Goal: Task Accomplishment & Management: Complete application form

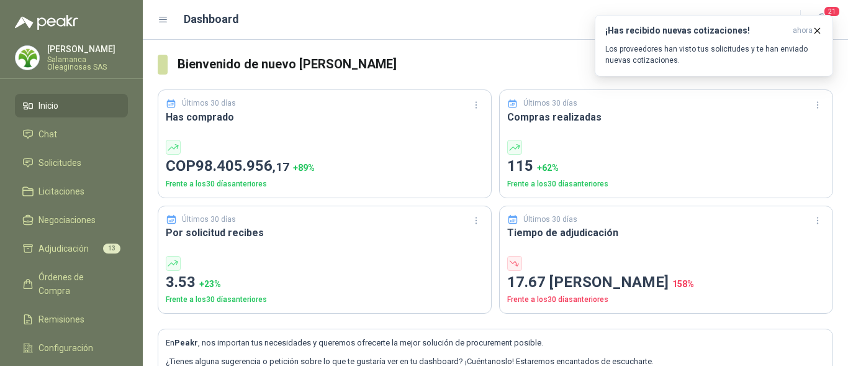
click at [94, 54] on div "[PERSON_NAME] Salamanca Oleaginosas SAS" at bounding box center [87, 58] width 81 height 26
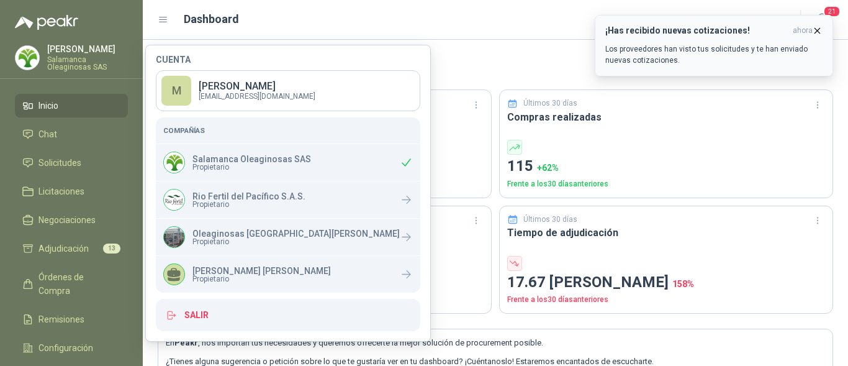
click at [821, 29] on icon "button" at bounding box center [817, 30] width 11 height 11
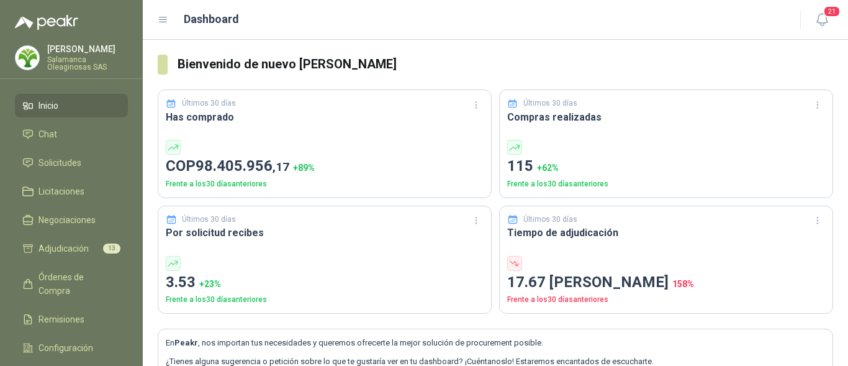
click at [90, 110] on li "Inicio" at bounding box center [71, 106] width 98 height 14
click at [96, 160] on li "Solicitudes" at bounding box center [71, 163] width 98 height 14
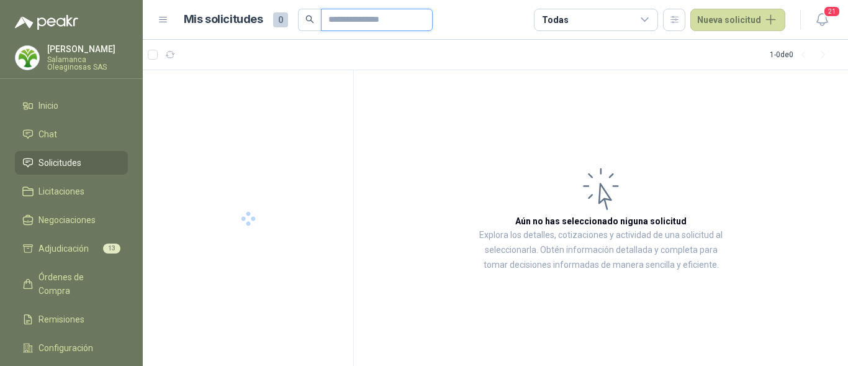
click at [350, 19] on input "text" at bounding box center [371, 19] width 87 height 21
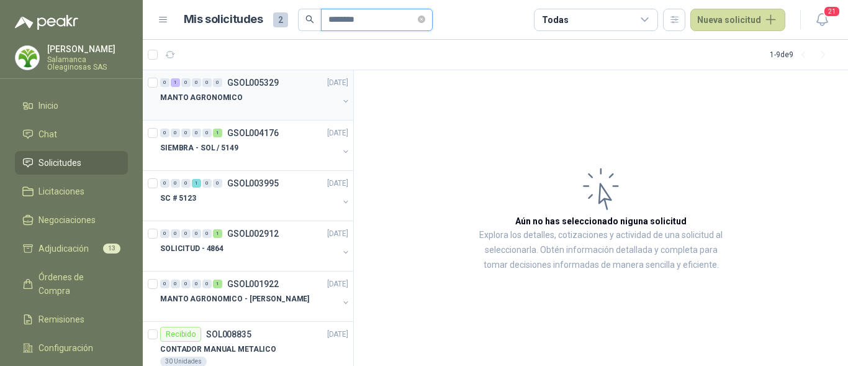
type input "********"
click at [256, 95] on div "MANTO AGRONOMICO" at bounding box center [249, 97] width 178 height 15
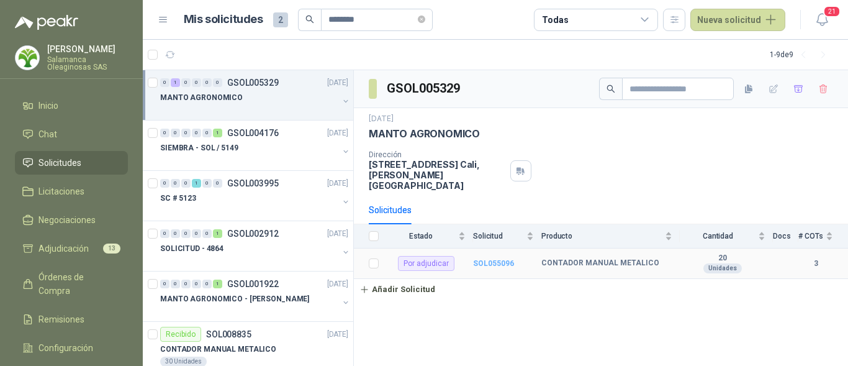
click at [502, 259] on b "SOL055096" at bounding box center [493, 263] width 41 height 9
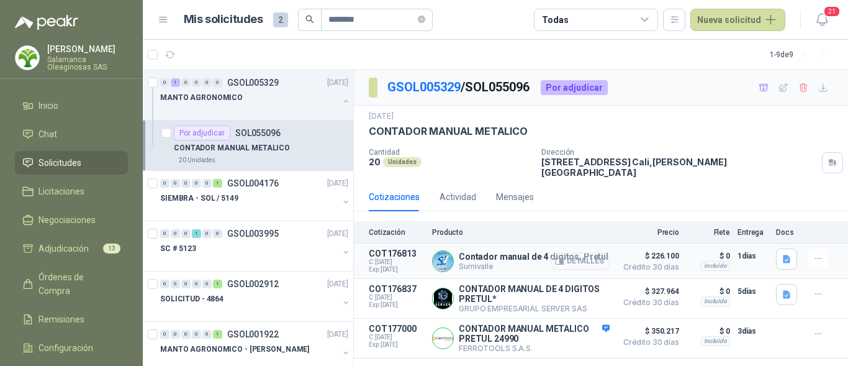
click at [590, 253] on button "Detalles" at bounding box center [580, 261] width 58 height 17
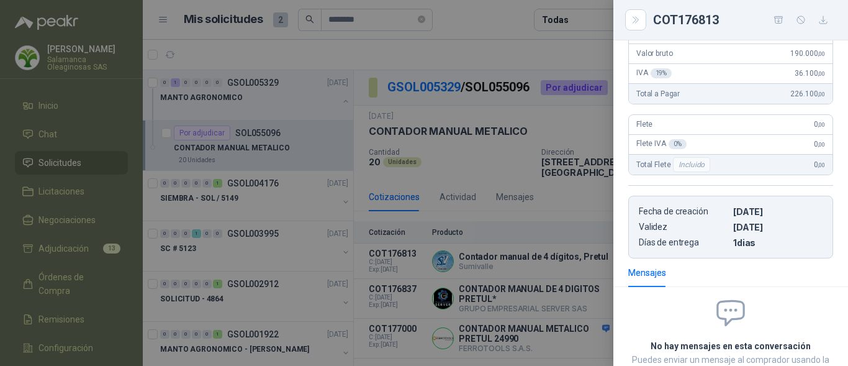
scroll to position [17, 0]
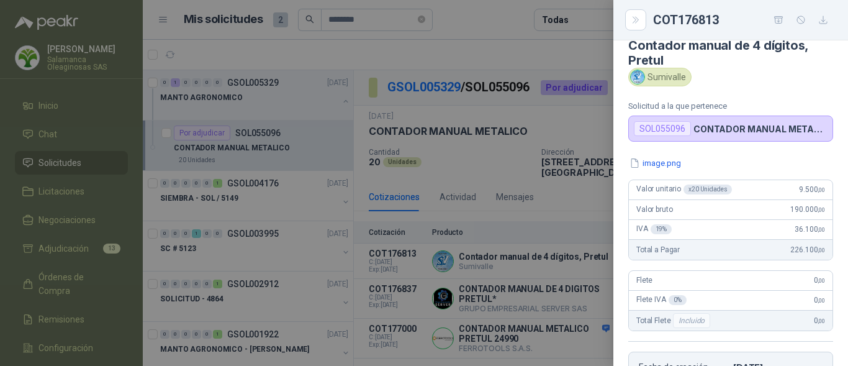
click at [559, 267] on div at bounding box center [424, 183] width 848 height 366
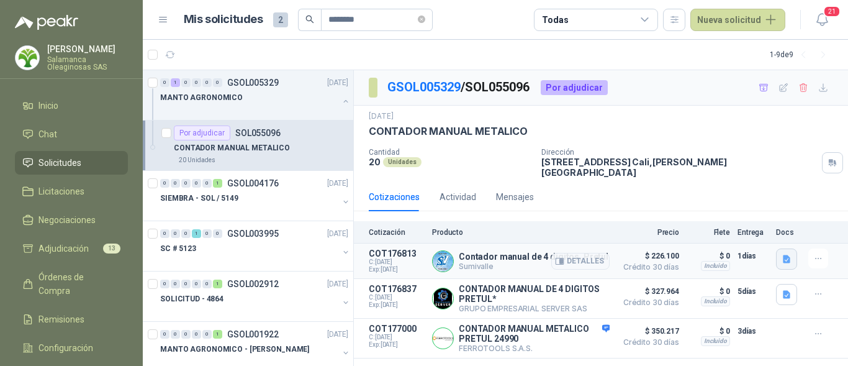
click at [780, 250] on button "button" at bounding box center [786, 258] width 21 height 21
click at [766, 226] on button "image.png" at bounding box center [762, 223] width 54 height 13
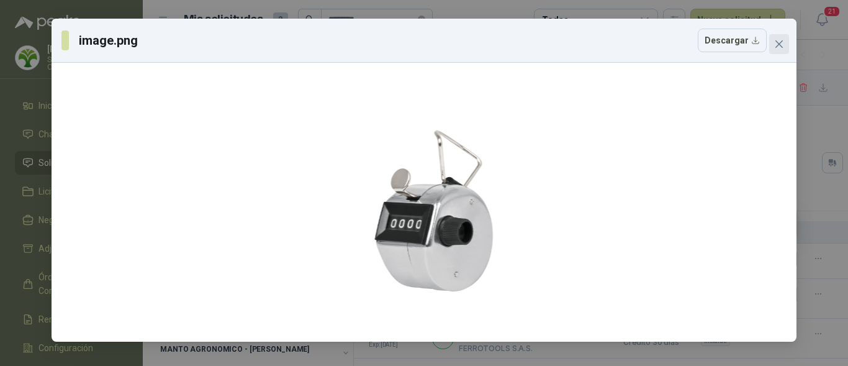
click at [780, 47] on icon "close" at bounding box center [779, 44] width 10 height 10
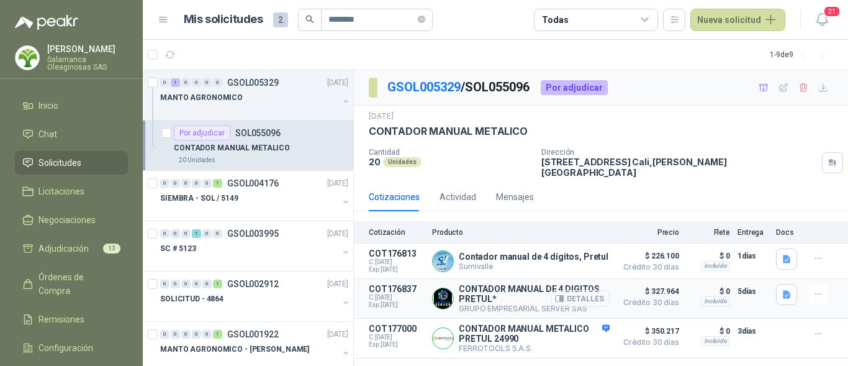
click at [605, 290] on button "Detalles" at bounding box center [580, 298] width 58 height 17
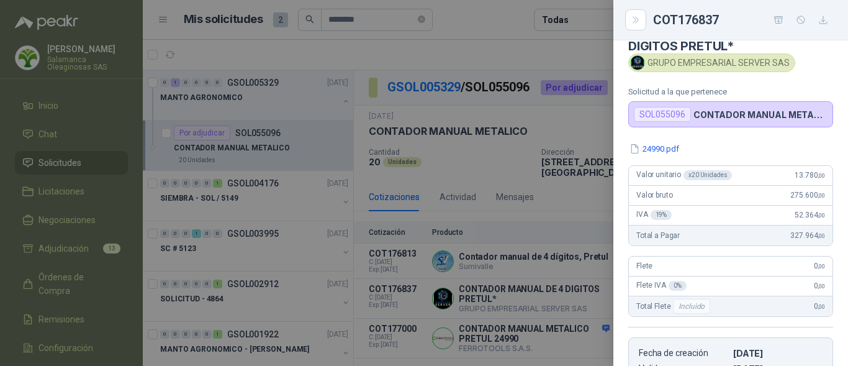
scroll to position [24, 0]
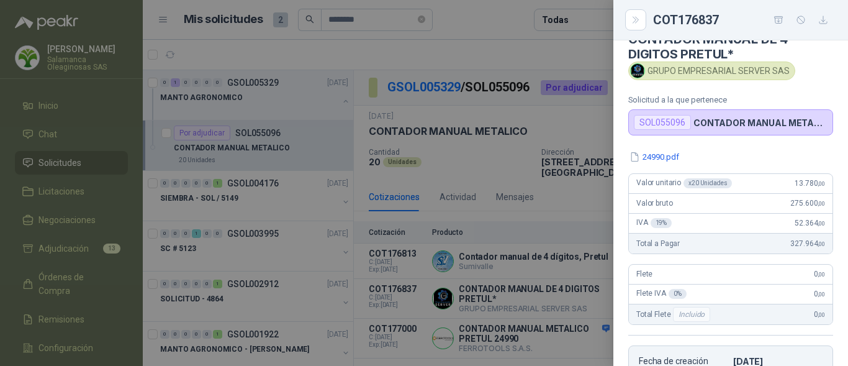
click at [562, 274] on div at bounding box center [424, 183] width 848 height 366
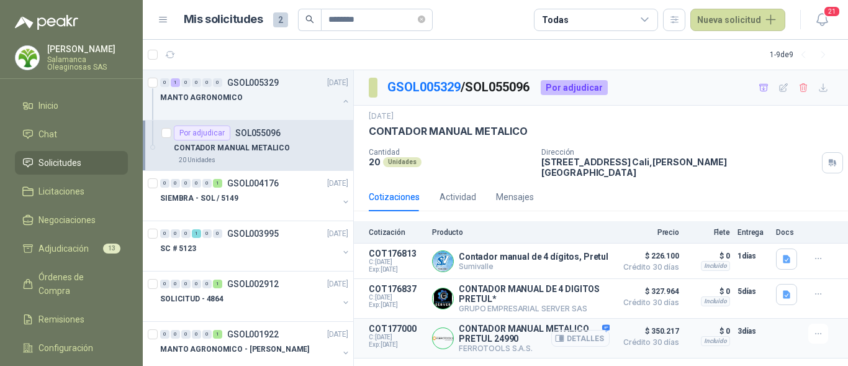
click at [586, 332] on button "Detalles" at bounding box center [580, 338] width 58 height 17
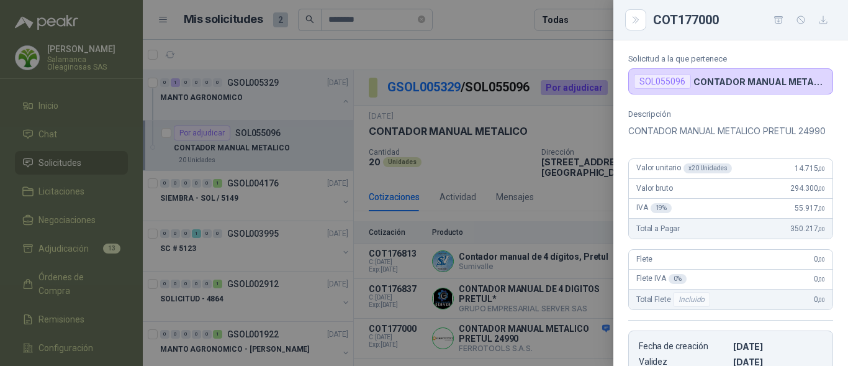
scroll to position [0, 0]
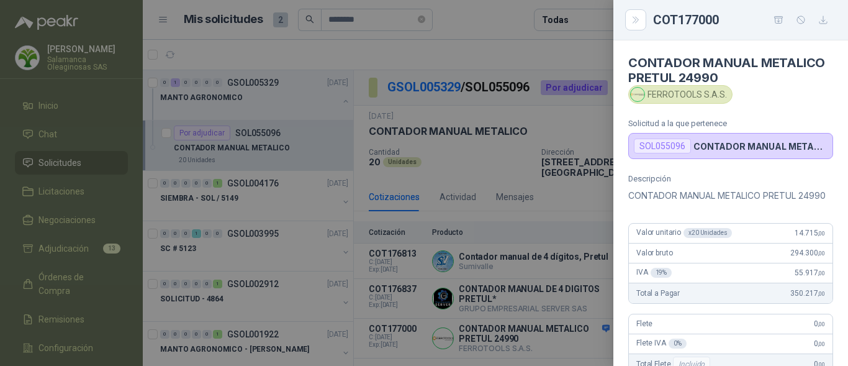
click at [521, 341] on div at bounding box center [424, 183] width 848 height 366
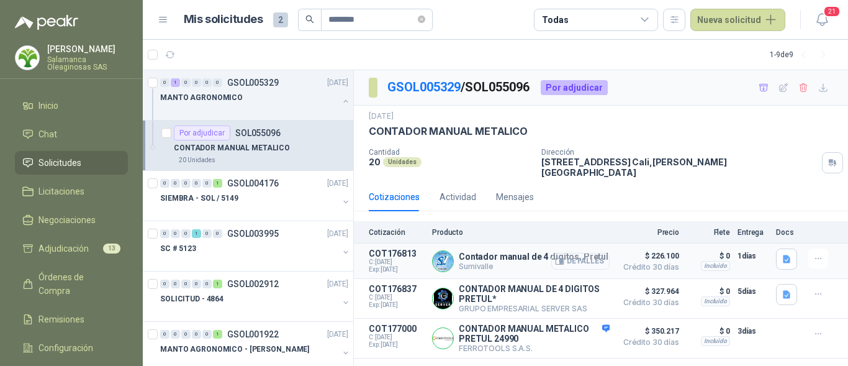
click at [595, 255] on button "Detalles" at bounding box center [580, 261] width 58 height 17
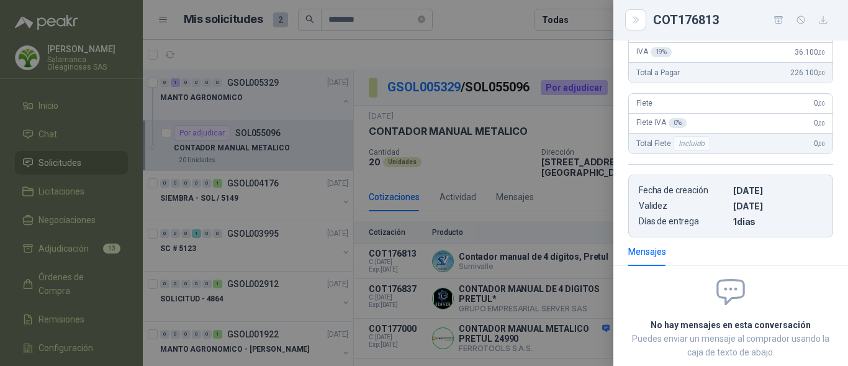
scroll to position [86, 0]
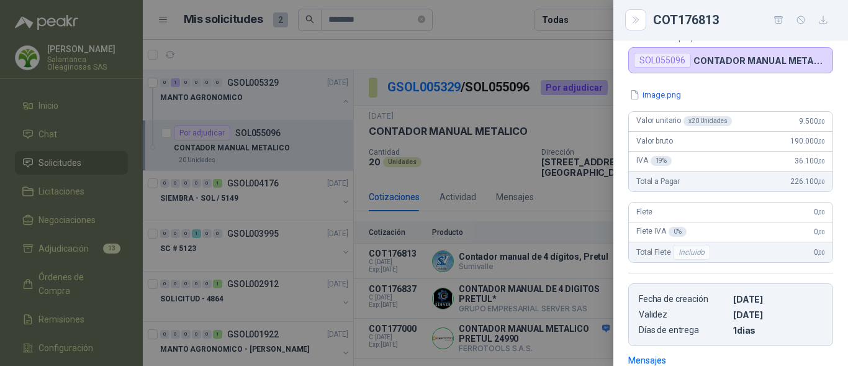
click at [775, 183] on div "Total a Pagar 226.100 ,00" at bounding box center [731, 181] width 204 height 20
click at [620, 240] on div "image.png Valor unitario x 20 Unidades 9.500 ,00 Valor bruto 190.000 ,00 IVA 19…" at bounding box center [730, 217] width 235 height 258
click at [563, 258] on div at bounding box center [424, 183] width 848 height 366
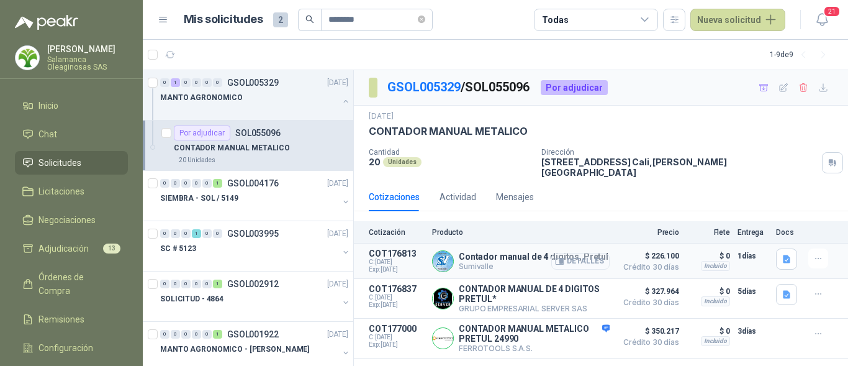
click at [584, 255] on button "Detalles" at bounding box center [580, 261] width 58 height 17
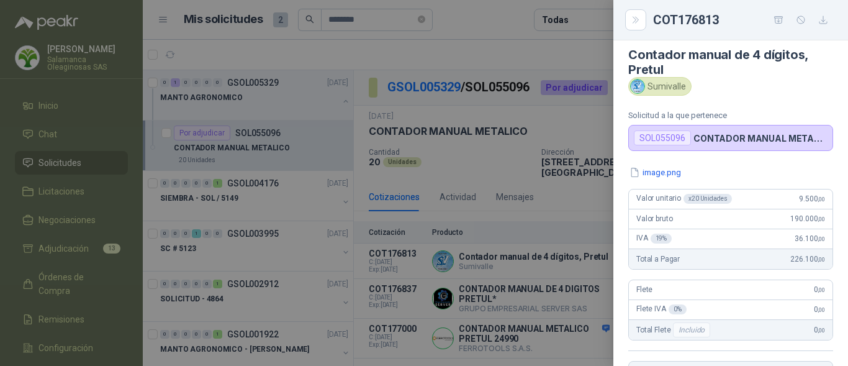
scroll to position [0, 0]
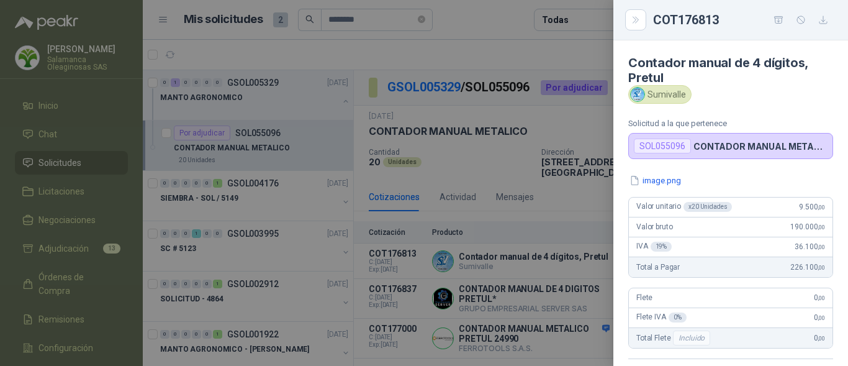
click at [587, 273] on div at bounding box center [424, 183] width 848 height 366
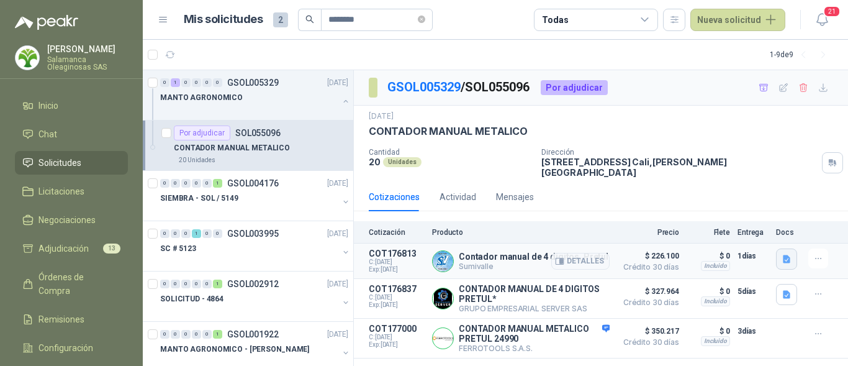
click at [790, 254] on icon "button" at bounding box center [787, 259] width 11 height 11
click at [765, 228] on button "image.png" at bounding box center [762, 223] width 54 height 13
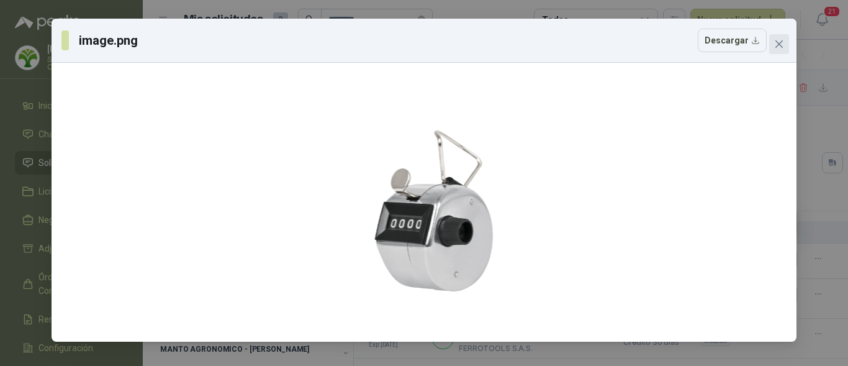
click at [777, 47] on icon "close" at bounding box center [778, 43] width 7 height 7
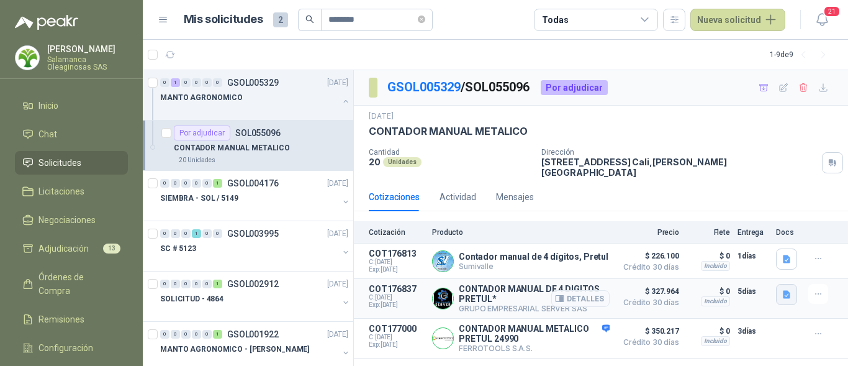
click at [787, 290] on icon "button" at bounding box center [786, 294] width 7 height 8
click at [753, 261] on button "24990.pdf" at bounding box center [763, 259] width 52 height 13
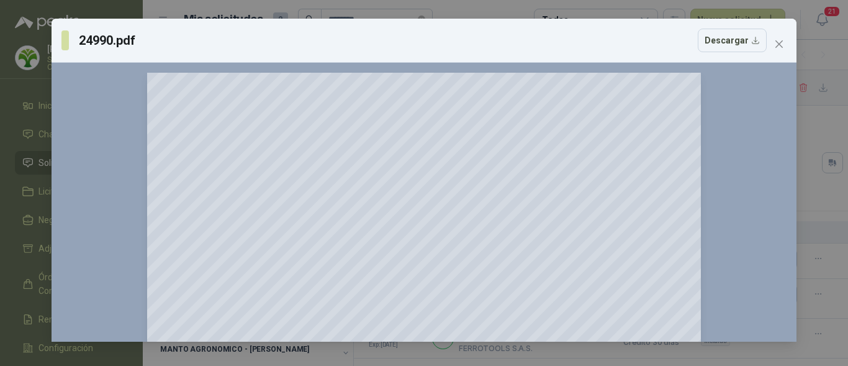
click at [782, 46] on icon "close" at bounding box center [779, 44] width 10 height 10
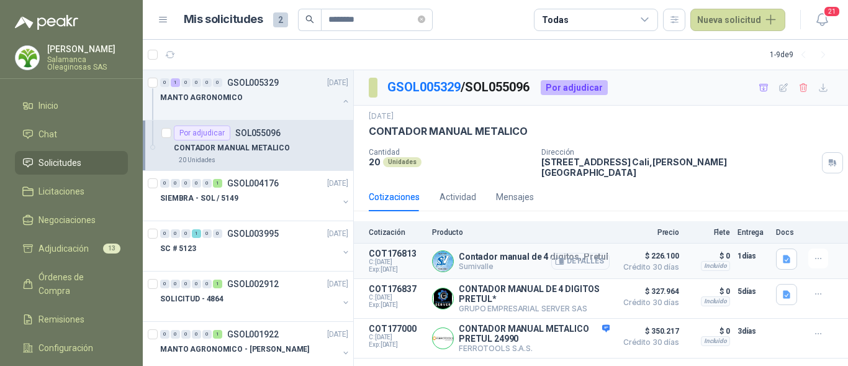
click at [602, 253] on button "Detalles" at bounding box center [580, 261] width 58 height 17
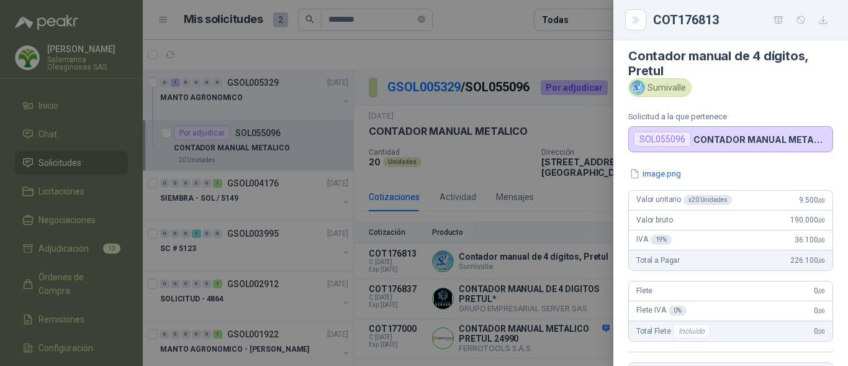
scroll to position [0, 0]
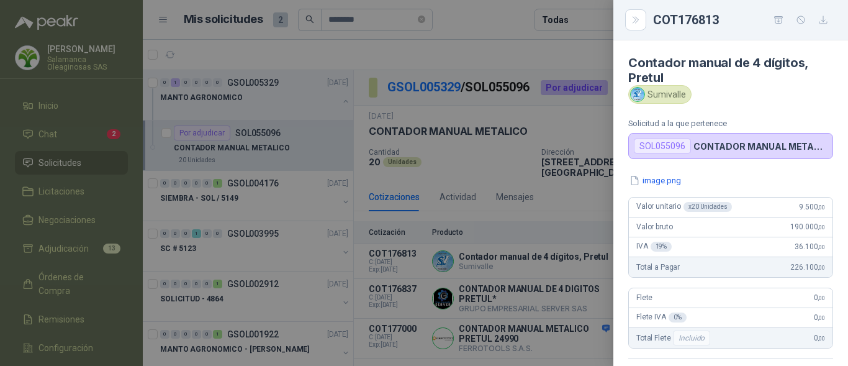
click at [508, 210] on div at bounding box center [424, 183] width 848 height 366
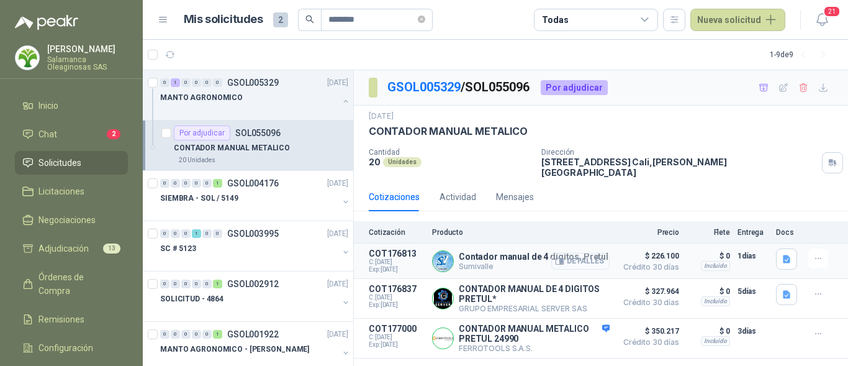
click at [573, 253] on button "Detalles" at bounding box center [580, 261] width 58 height 17
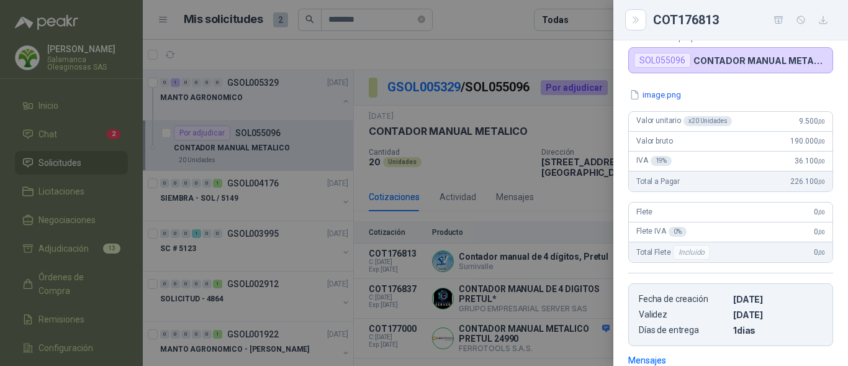
scroll to position [0, 0]
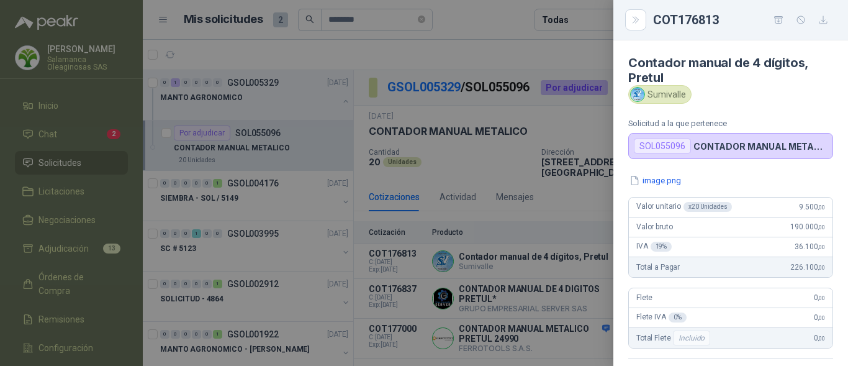
click at [525, 244] on div at bounding box center [424, 183] width 848 height 366
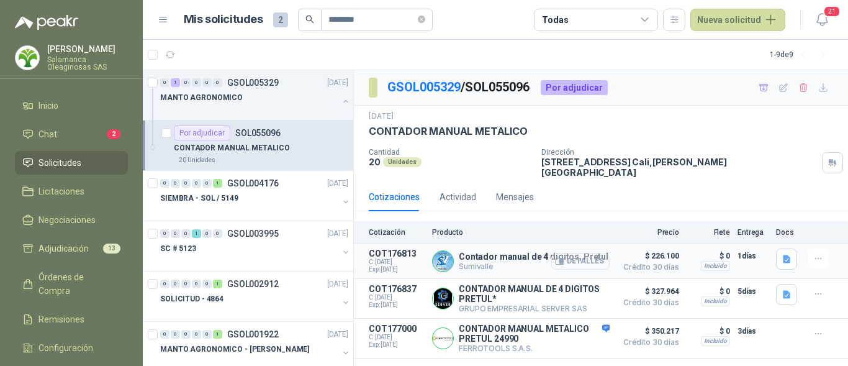
click at [585, 256] on button "Detalles" at bounding box center [580, 261] width 58 height 17
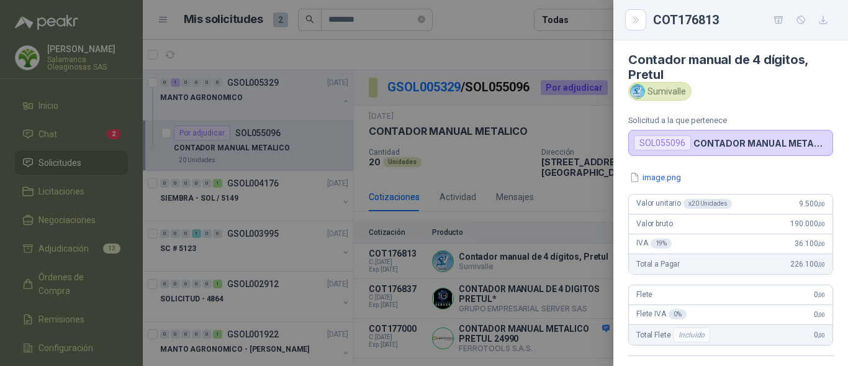
scroll to position [0, 0]
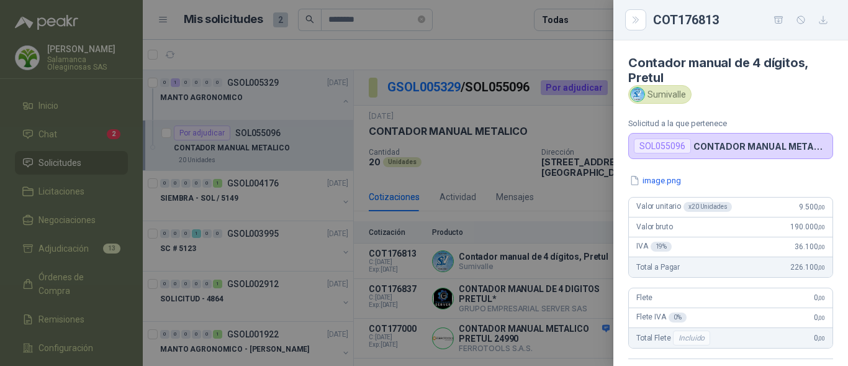
click at [514, 250] on div at bounding box center [424, 183] width 848 height 366
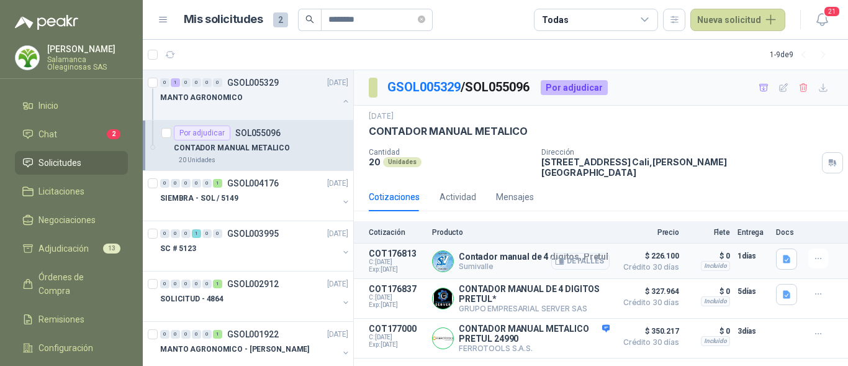
click at [598, 258] on button "Detalles" at bounding box center [580, 261] width 58 height 17
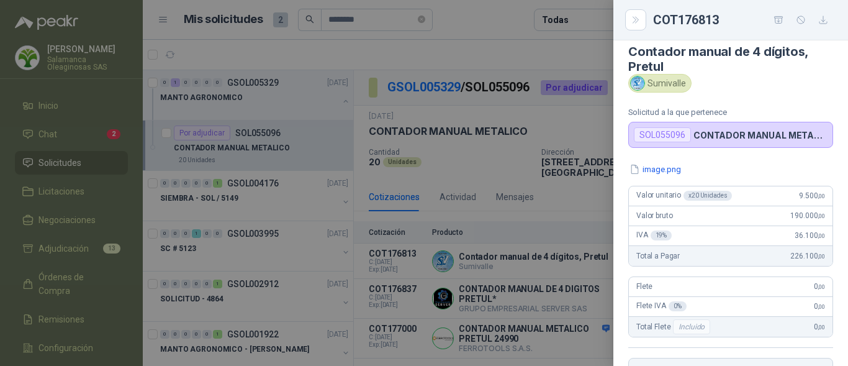
scroll to position [0, 0]
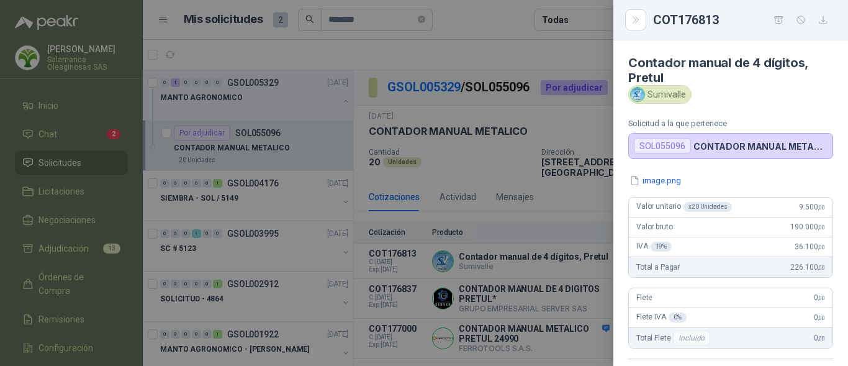
click at [566, 246] on div at bounding box center [424, 183] width 848 height 366
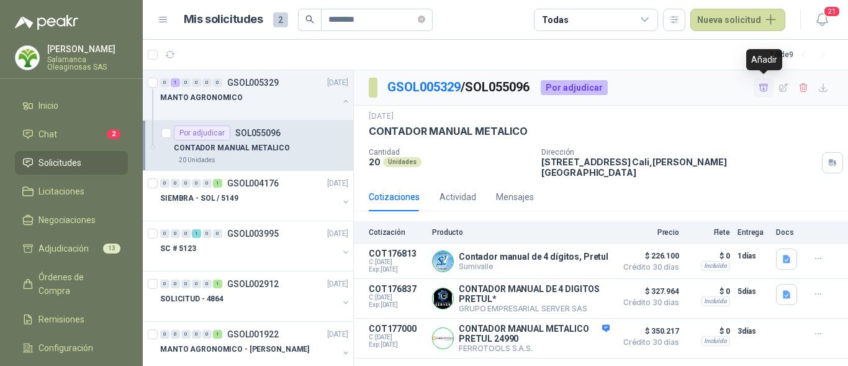
click at [763, 94] on button "button" at bounding box center [764, 88] width 20 height 20
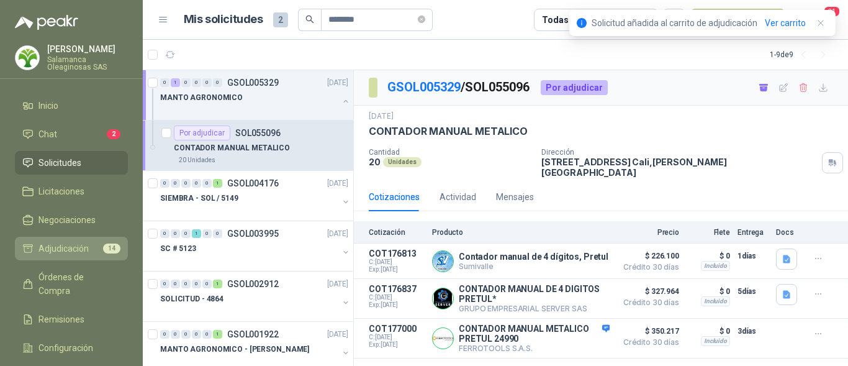
click at [65, 252] on span "Adjudicación" at bounding box center [63, 248] width 50 height 14
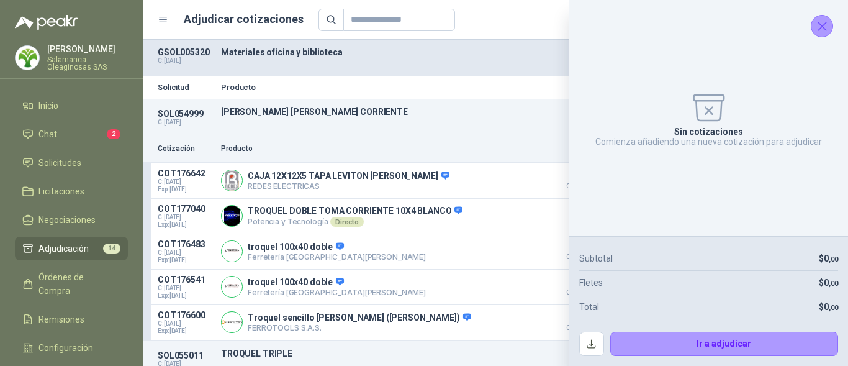
drag, startPoint x: 821, startPoint y: 23, endPoint x: 806, endPoint y: 38, distance: 21.9
click at [822, 23] on icon "Cerrar" at bounding box center [822, 27] width 16 height 16
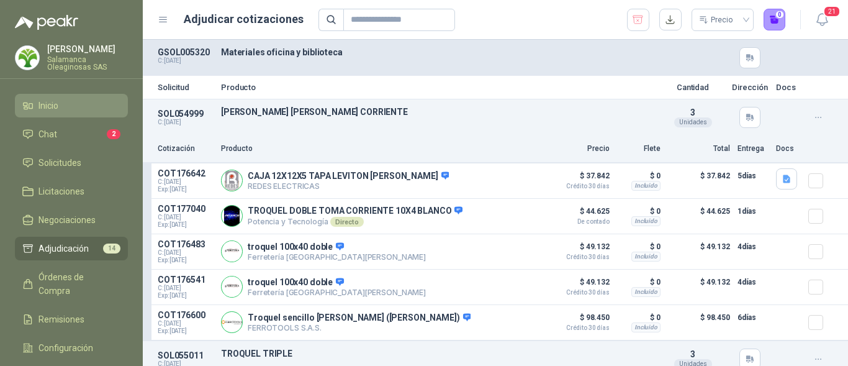
click at [60, 101] on li "Inicio" at bounding box center [71, 106] width 98 height 14
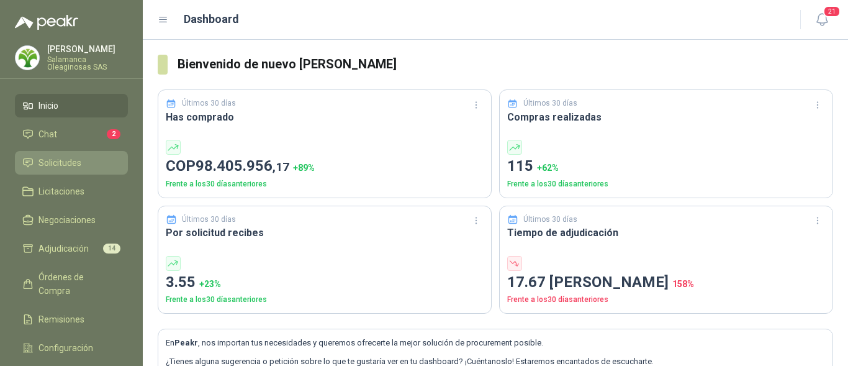
click at [78, 161] on span "Solicitudes" at bounding box center [59, 163] width 43 height 14
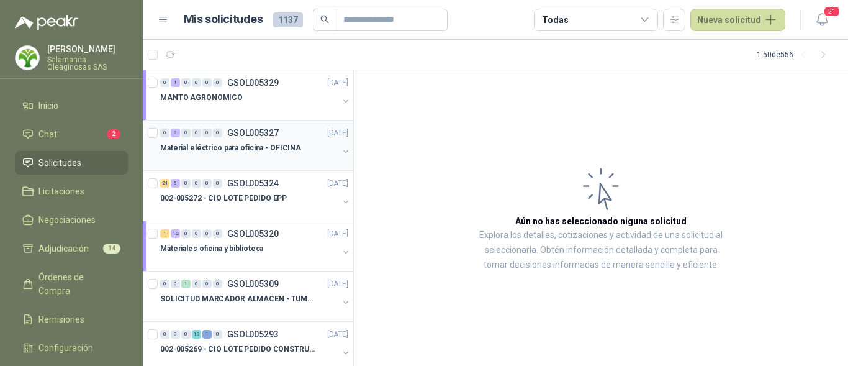
click at [209, 154] on div "Material eléctrico para oficina - OFICINA" at bounding box center [249, 147] width 178 height 15
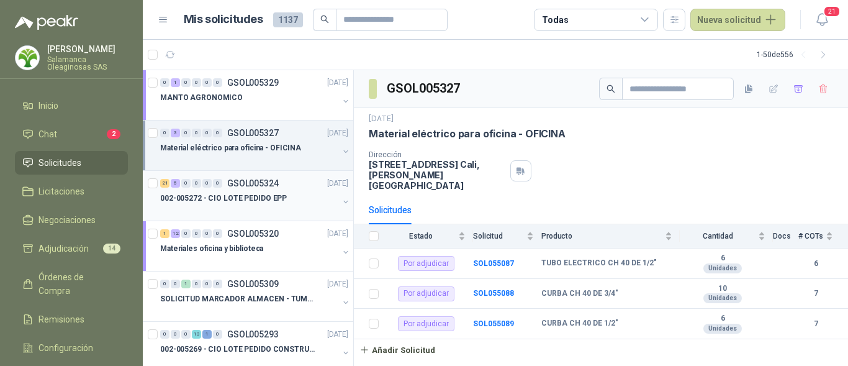
click at [271, 210] on div at bounding box center [249, 210] width 178 height 10
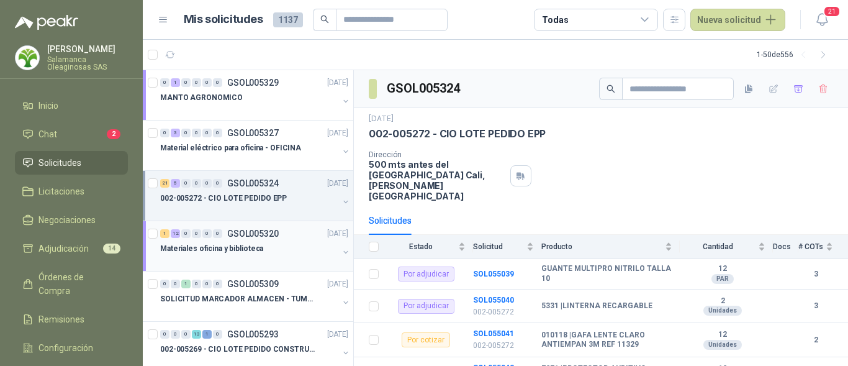
click at [271, 249] on div "Materiales oficina y biblioteca" at bounding box center [249, 248] width 178 height 15
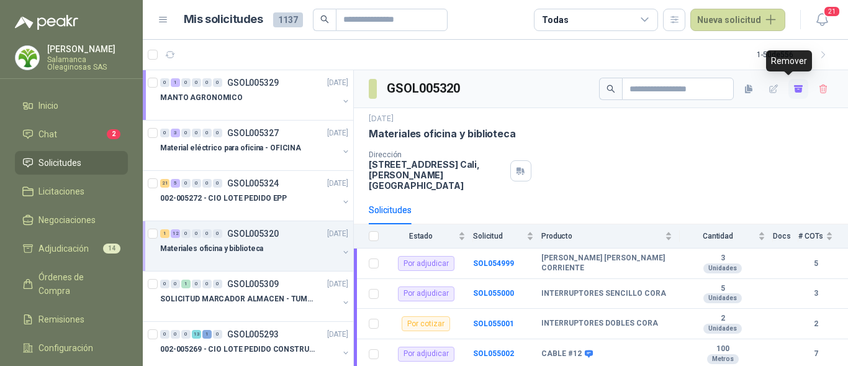
click at [795, 89] on icon "button" at bounding box center [798, 90] width 7 height 5
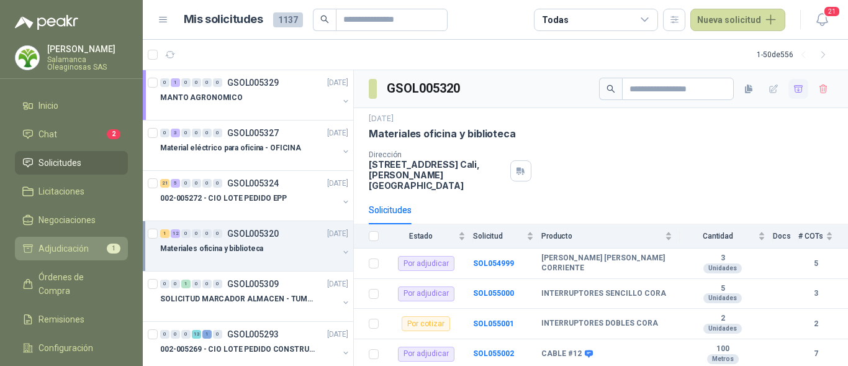
click at [72, 251] on span "Adjudicación" at bounding box center [63, 248] width 50 height 14
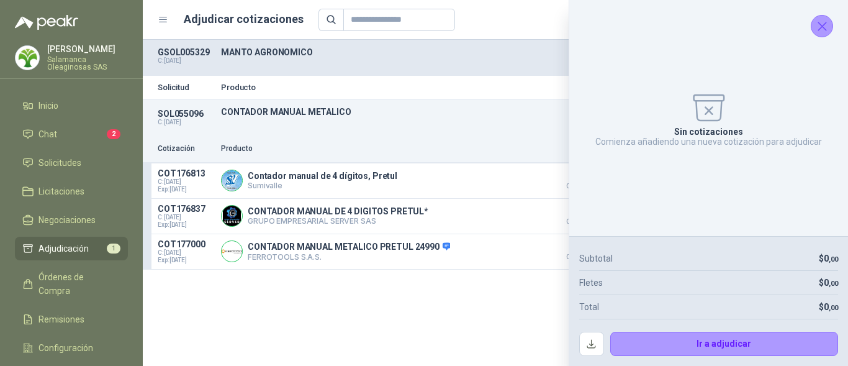
click at [528, 328] on div "Solicitud Producto Cantidad Dirección Docs SOL055096 C: [DATE] CONTADOR MANUAL …" at bounding box center [495, 203] width 705 height 326
click at [826, 27] on icon "Cerrar" at bounding box center [822, 27] width 16 height 16
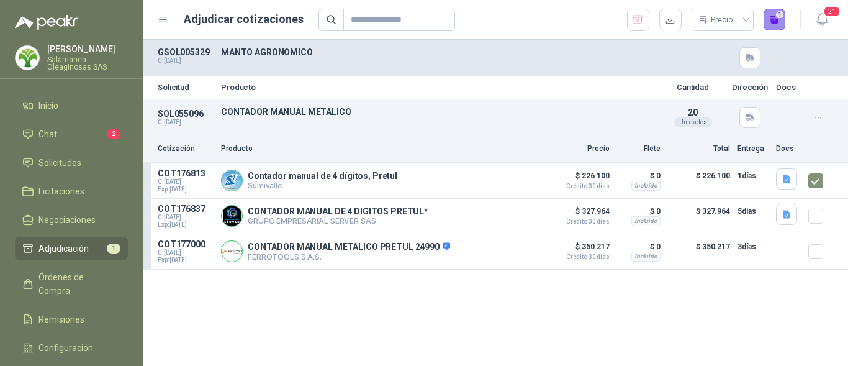
click at [777, 20] on button "1" at bounding box center [775, 20] width 22 height 22
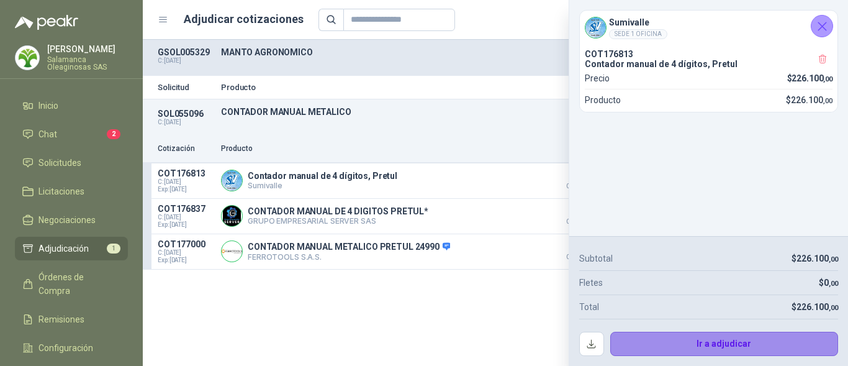
click at [666, 346] on button "Ir a adjudicar" at bounding box center [724, 344] width 228 height 25
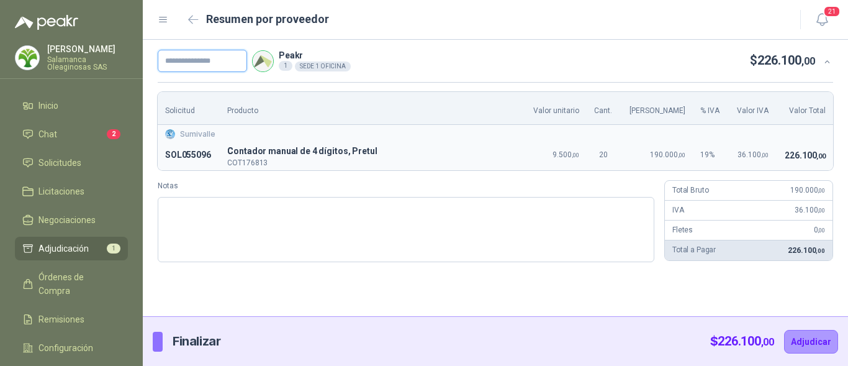
click at [208, 63] on input "text" at bounding box center [202, 61] width 89 height 22
click at [798, 125] on td "Sumivalle" at bounding box center [495, 133] width 675 height 16
click at [228, 63] on input "text" at bounding box center [202, 61] width 89 height 22
type input "*"
click at [230, 56] on input "*********" at bounding box center [202, 61] width 89 height 22
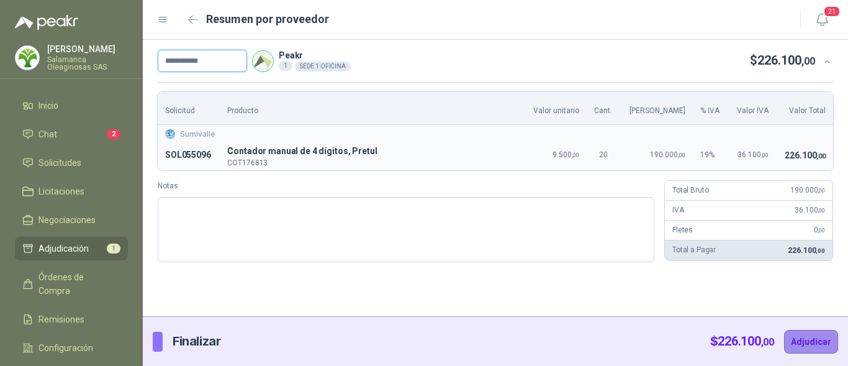
type input "**********"
click at [817, 336] on button "Adjudicar" at bounding box center [811, 342] width 54 height 24
